Goal: Register for event/course

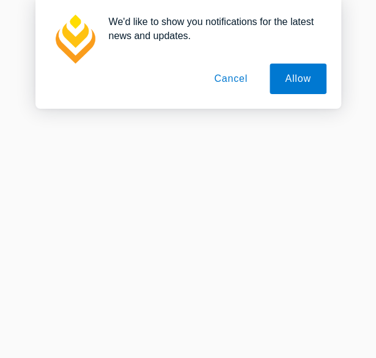
scroll to position [519, 0]
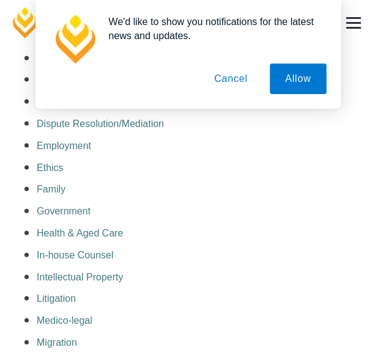
click at [242, 85] on button "Cancel" at bounding box center [231, 79] width 64 height 31
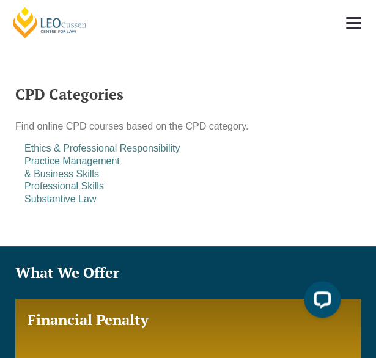
scroll to position [1101, 0]
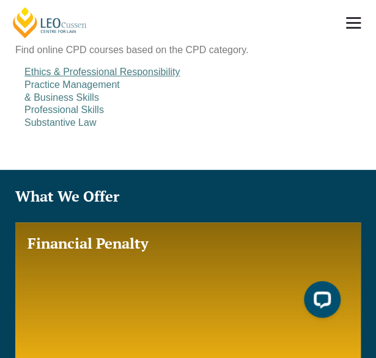
click at [133, 77] on a=pages/cpd-programs&taxons=pages/cpd-programs/cpd-category/ethics-and-professional-responsibility"] "Ethics & Professional Responsibility" at bounding box center [101, 72] width 155 height 10
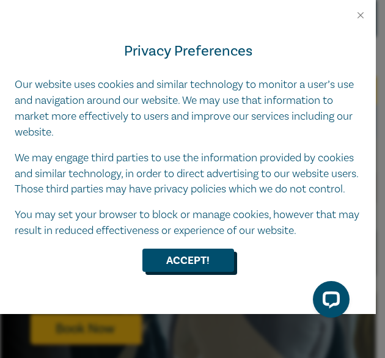
click at [194, 272] on button "Accept!" at bounding box center [188, 260] width 92 height 23
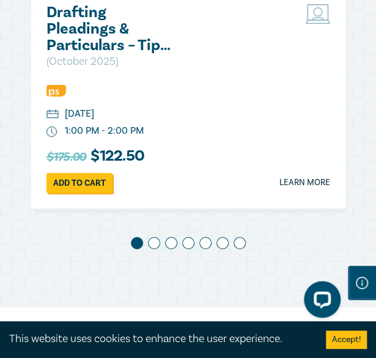
scroll to position [757, 0]
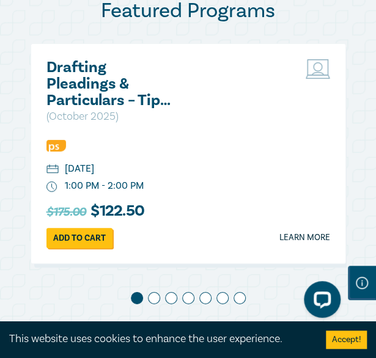
click at [152, 296] on span at bounding box center [154, 298] width 12 height 12
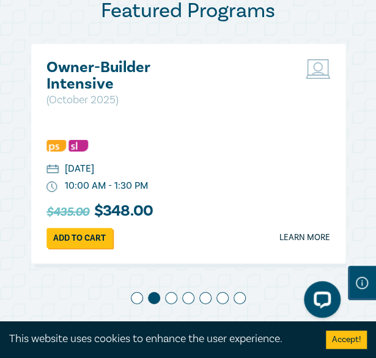
click at [170, 296] on span at bounding box center [171, 298] width 12 height 12
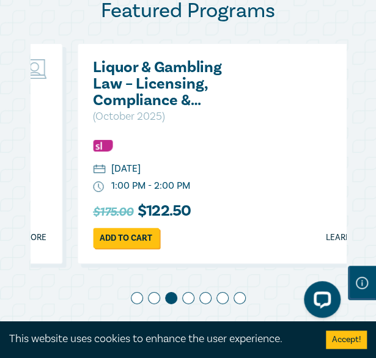
scroll to position [0, 660]
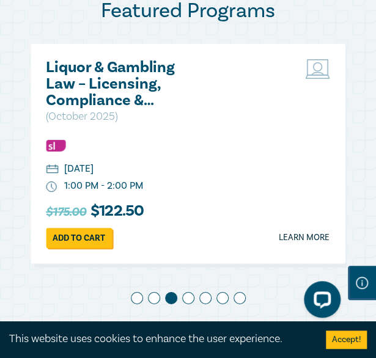
click at [188, 300] on span at bounding box center [188, 298] width 12 height 12
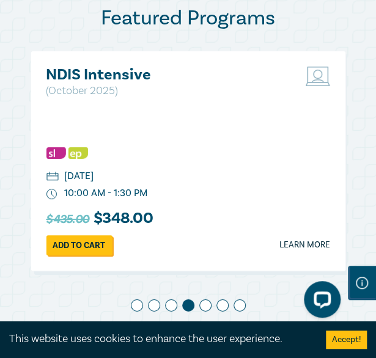
scroll to position [777, 0]
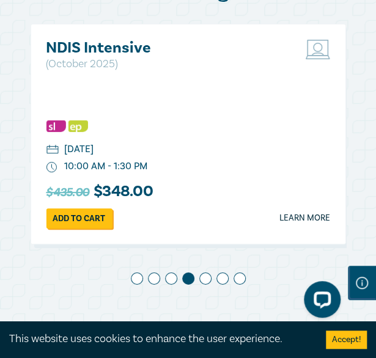
click at [163, 271] on div "Drafting Pleadings & Particulars – Tips & Traps ( October 2025 ) Thursday, 9 Oc…" at bounding box center [188, 160] width 315 height 272
click at [170, 279] on span at bounding box center [171, 279] width 12 height 12
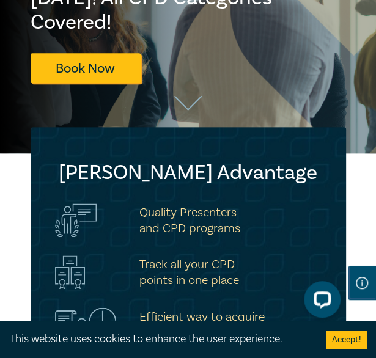
scroll to position [77, 0]
